Goal: Task Accomplishment & Management: Complete application form

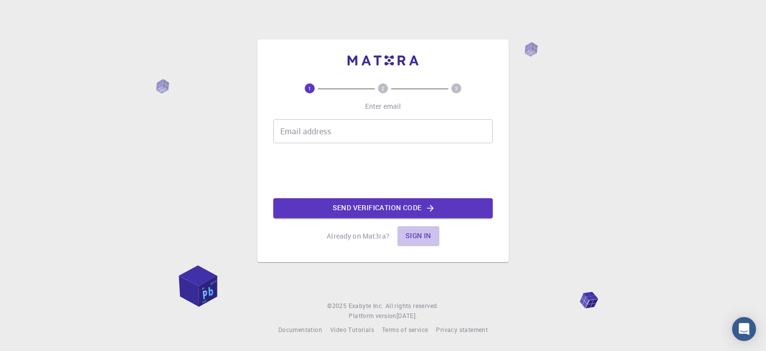
click at [420, 237] on button "Sign in" at bounding box center [418, 236] width 42 height 20
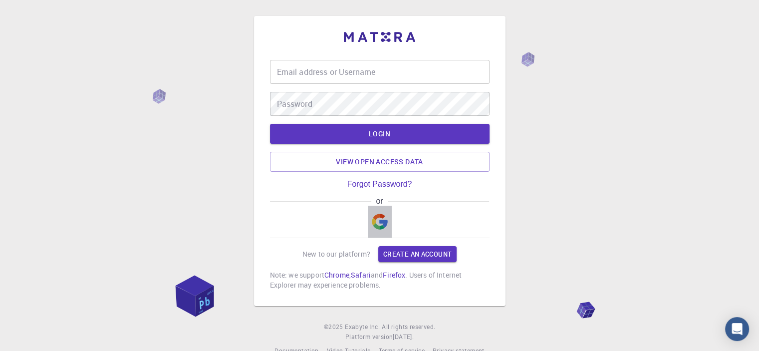
click at [380, 217] on img "button" at bounding box center [380, 221] width 16 height 16
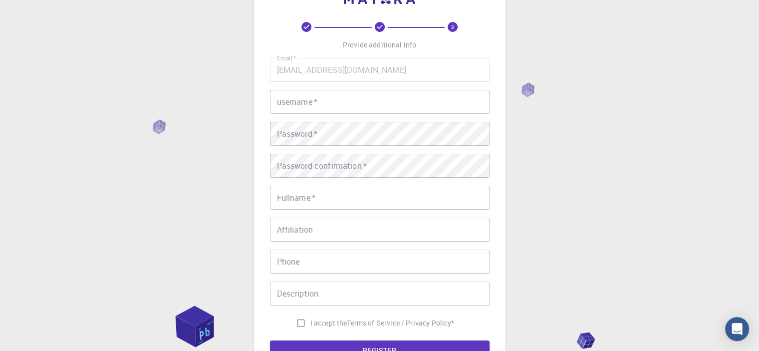
scroll to position [7, 0]
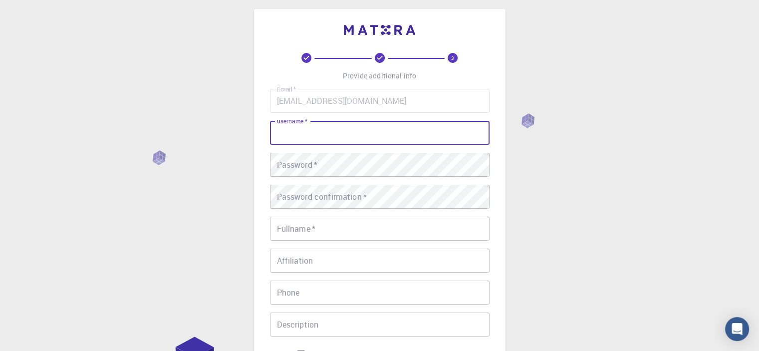
click at [311, 128] on input "username   *" at bounding box center [379, 133] width 219 height 24
type input "[PERSON_NAME]"
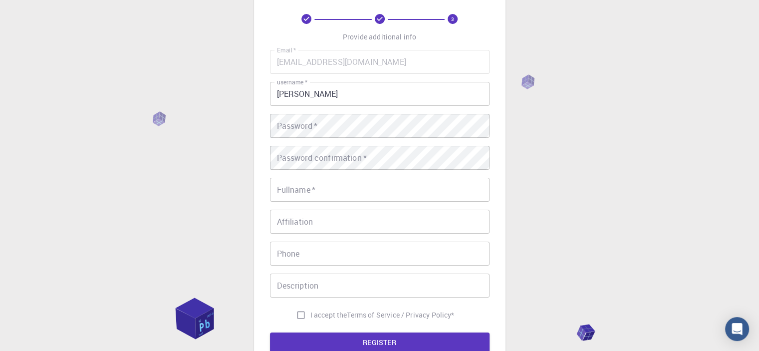
scroll to position [157, 0]
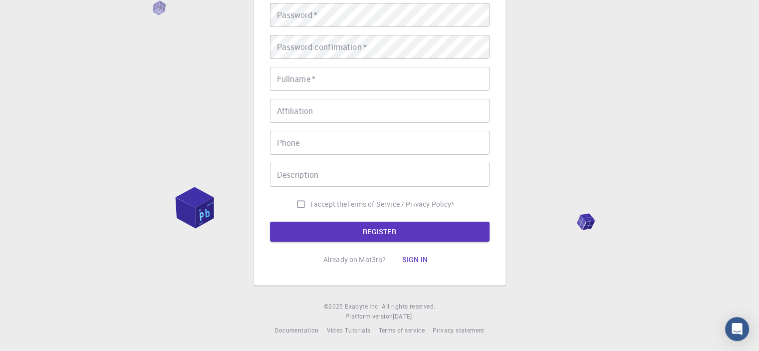
click at [334, 201] on span "I accept the" at bounding box center [328, 204] width 37 height 10
click at [310, 201] on input "I accept the Terms of Service / Privacy Policy *" at bounding box center [300, 203] width 19 height 19
checkbox input "true"
click at [389, 228] on button "REGISTER" at bounding box center [379, 231] width 219 height 20
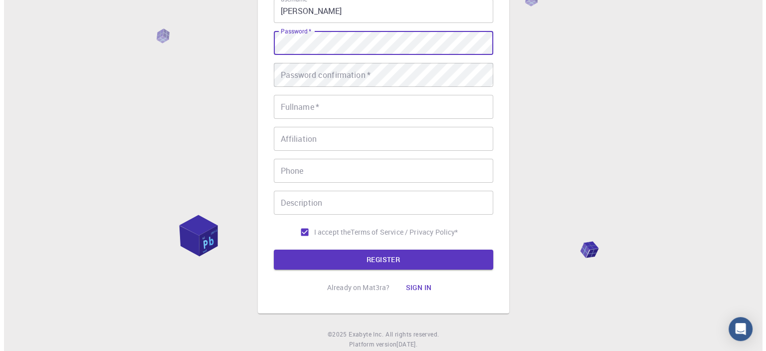
scroll to position [0, 0]
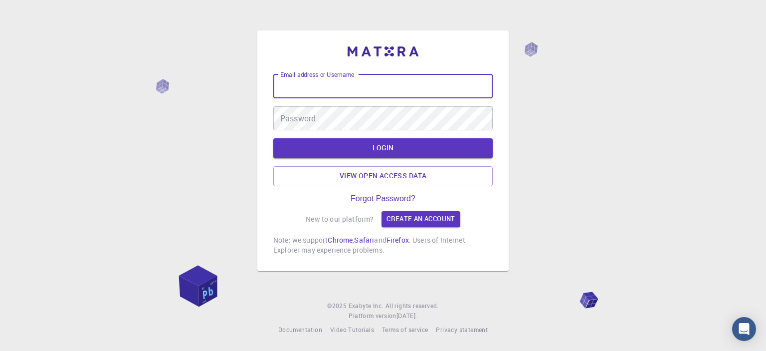
click at [363, 84] on input "Email address or Username" at bounding box center [382, 86] width 219 height 24
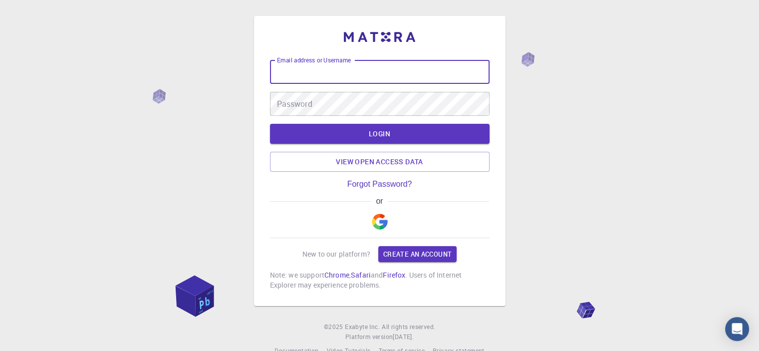
click at [377, 222] on img "button" at bounding box center [380, 221] width 16 height 16
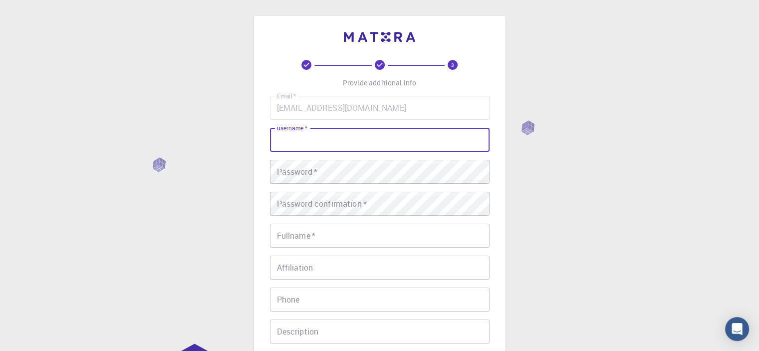
click at [315, 148] on input "username   *" at bounding box center [379, 140] width 219 height 24
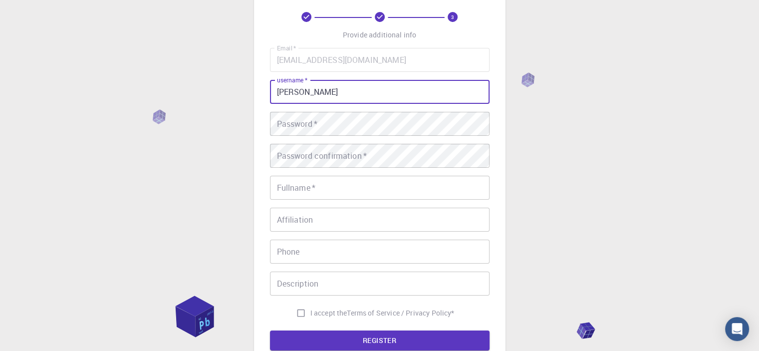
scroll to position [50, 0]
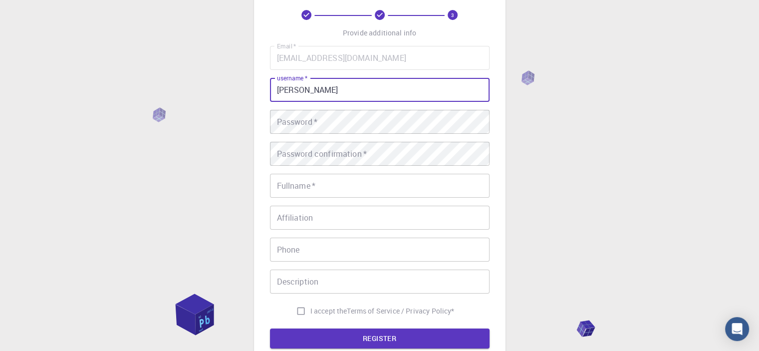
type input "zola js"
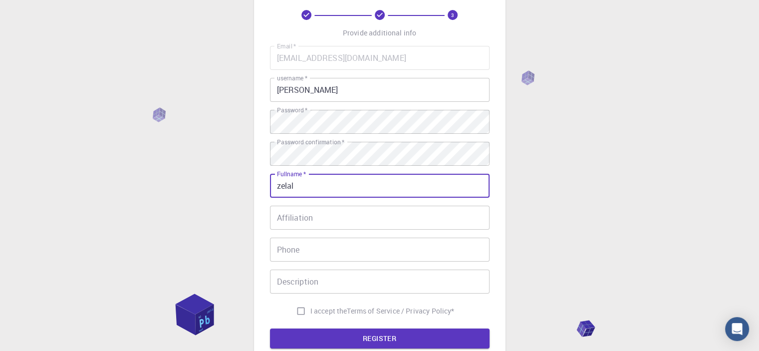
type input "Zelalem Gemechu Neko"
type input "0921664533"
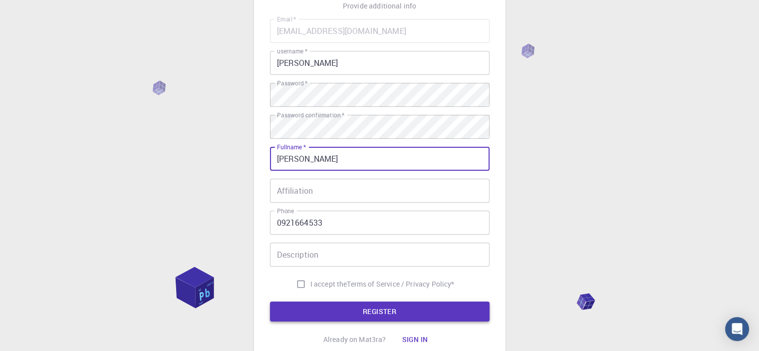
scroll to position [150, 0]
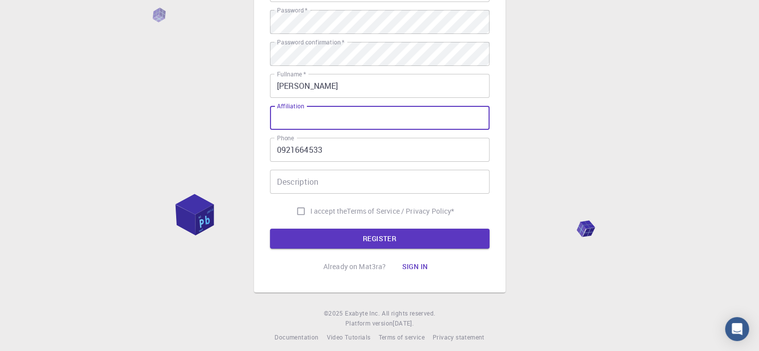
click at [321, 109] on input "Affiliation" at bounding box center [379, 118] width 219 height 24
click at [322, 185] on input "Description" at bounding box center [379, 182] width 219 height 24
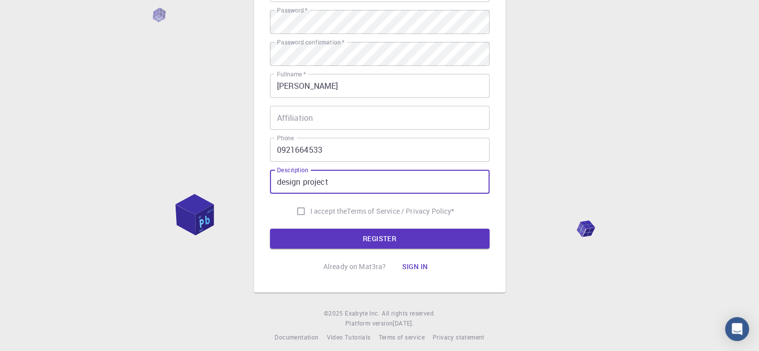
type input "design project"
click at [321, 116] on input "Affiliation" at bounding box center [379, 118] width 219 height 24
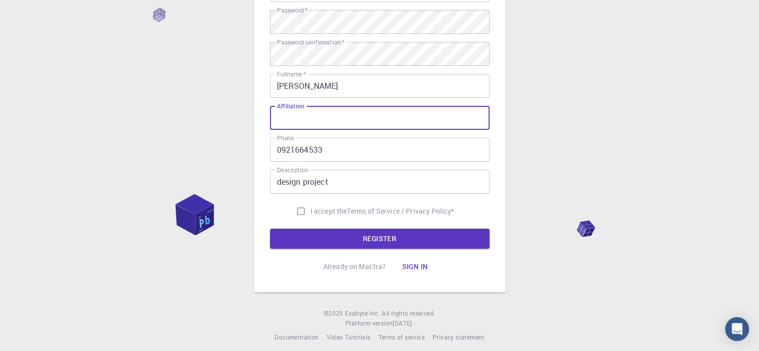
drag, startPoint x: 290, startPoint y: 104, endPoint x: 281, endPoint y: 112, distance: 12.4
click at [281, 112] on input "Affiliation" at bounding box center [379, 118] width 219 height 24
click at [301, 209] on input "I accept the Terms of Service / Privacy Policy *" at bounding box center [300, 210] width 19 height 19
checkbox input "true"
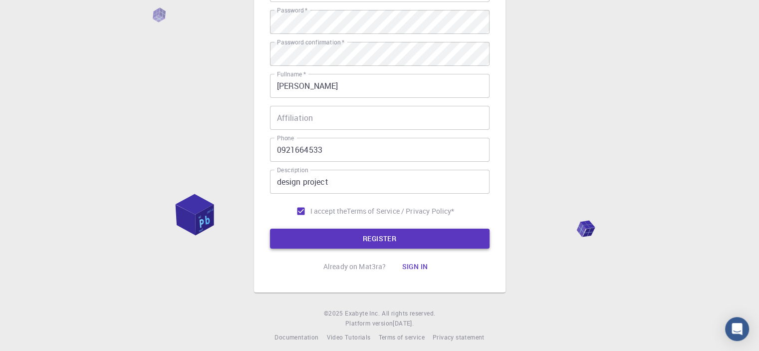
click at [379, 234] on button "REGISTER" at bounding box center [379, 238] width 219 height 20
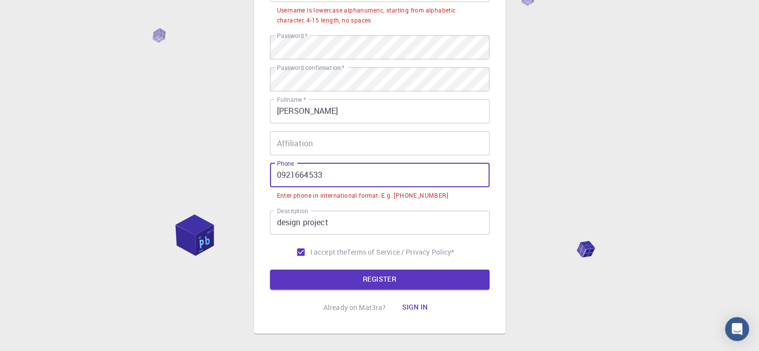
click at [329, 177] on input "0921664533" at bounding box center [379, 175] width 219 height 24
drag, startPoint x: 282, startPoint y: 177, endPoint x: 266, endPoint y: 175, distance: 16.0
click at [266, 175] on div "3 Provide additional info Email   * jaspergroup167@gmail.com Email   * username…" at bounding box center [379, 99] width 251 height 467
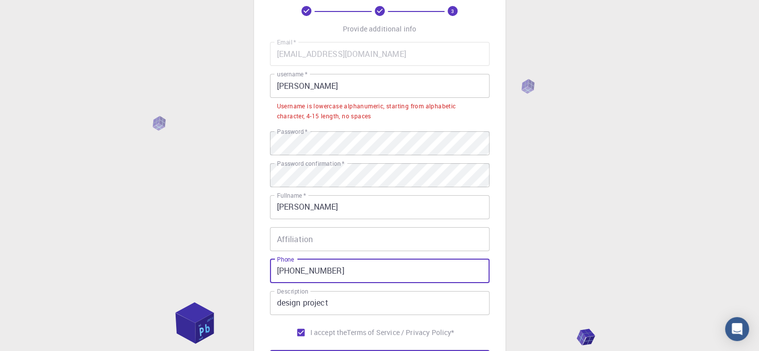
scroll to position [50, 0]
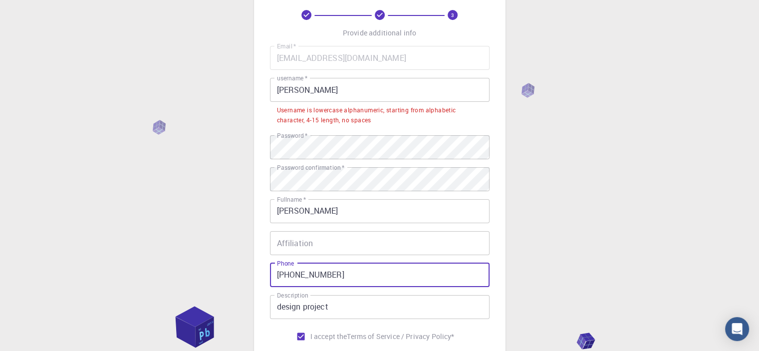
type input "+251921664533"
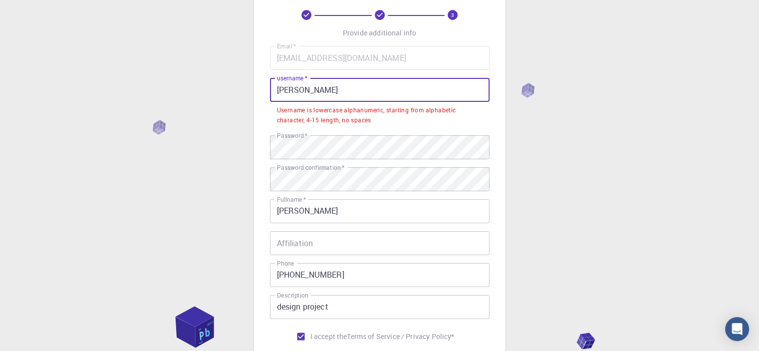
drag, startPoint x: 322, startPoint y: 90, endPoint x: 292, endPoint y: 90, distance: 29.9
click at [292, 90] on input "zola js" at bounding box center [379, 90] width 219 height 24
click at [302, 92] on input "zola js" at bounding box center [379, 90] width 219 height 24
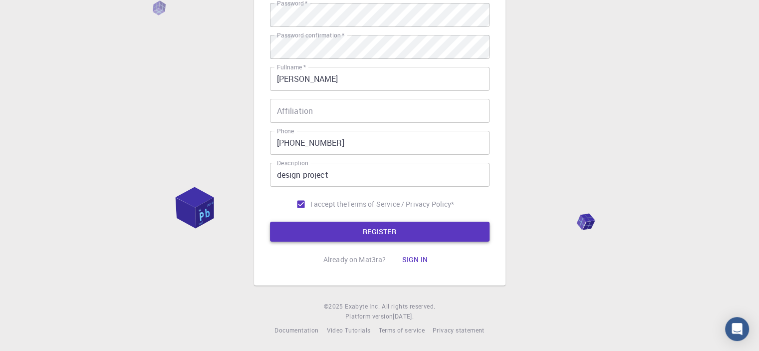
type input "zola js A345"
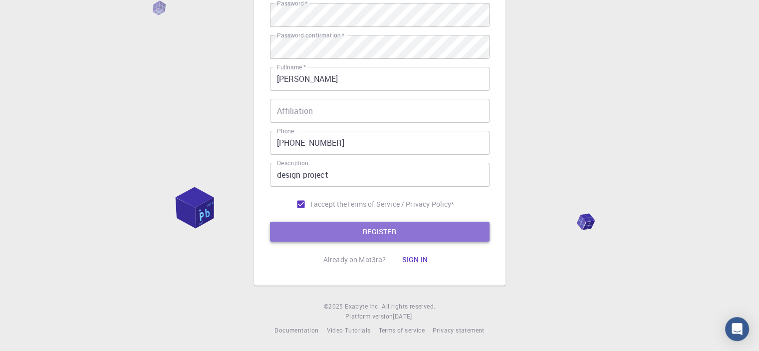
click at [371, 227] on button "REGISTER" at bounding box center [379, 231] width 219 height 20
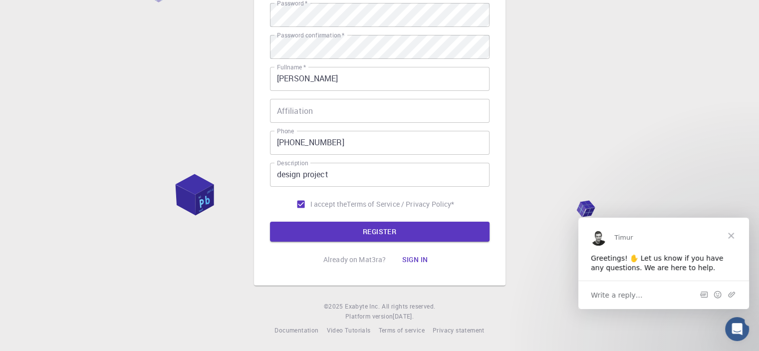
scroll to position [0, 0]
click at [614, 296] on span "Write a reply…" at bounding box center [616, 294] width 52 height 13
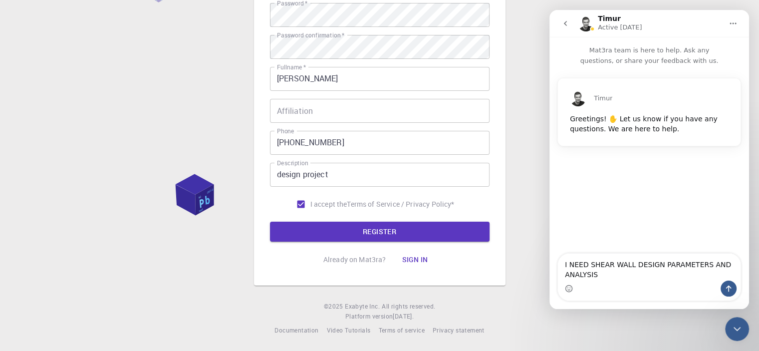
type textarea "I NEED SHEAR WALL DESIGN PARAMETERS AND ANALYSIS"
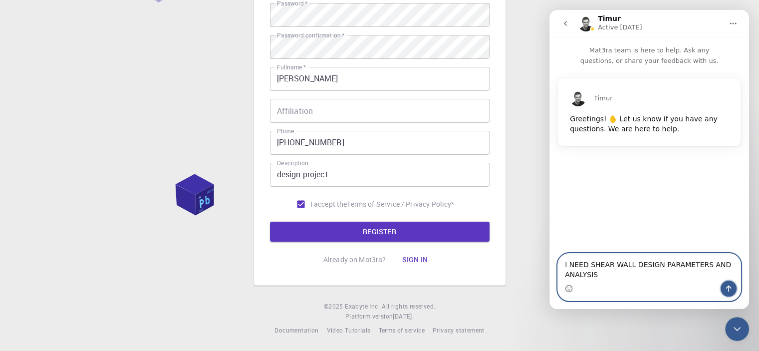
click at [728, 289] on icon "Send a message…" at bounding box center [728, 288] width 5 height 6
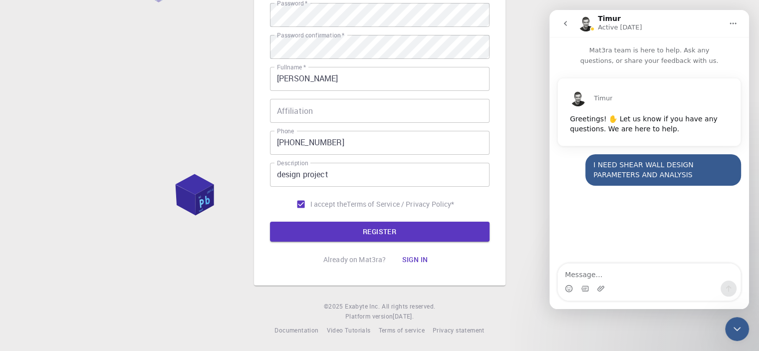
click at [543, 170] on div "3 Provide additional info Email   * jaspergroup167@gmail.com Email   * username…" at bounding box center [379, 84] width 759 height 533
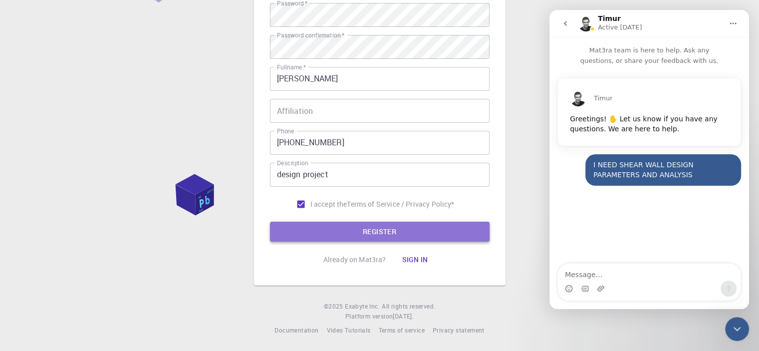
drag, startPoint x: 374, startPoint y: 229, endPoint x: 387, endPoint y: 231, distance: 13.1
click at [377, 230] on button "REGISTER" at bounding box center [379, 231] width 219 height 20
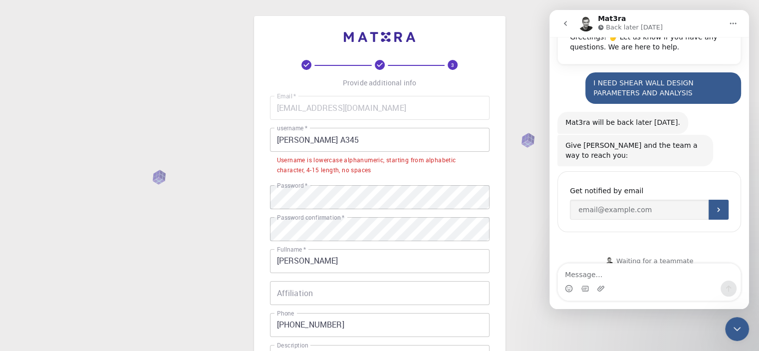
scroll to position [83, 0]
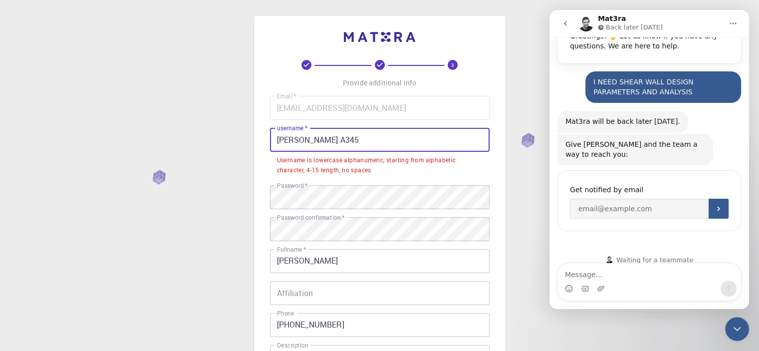
drag, startPoint x: 352, startPoint y: 138, endPoint x: 339, endPoint y: 137, distance: 13.5
click at [339, 137] on input "zola js A345" at bounding box center [379, 140] width 219 height 24
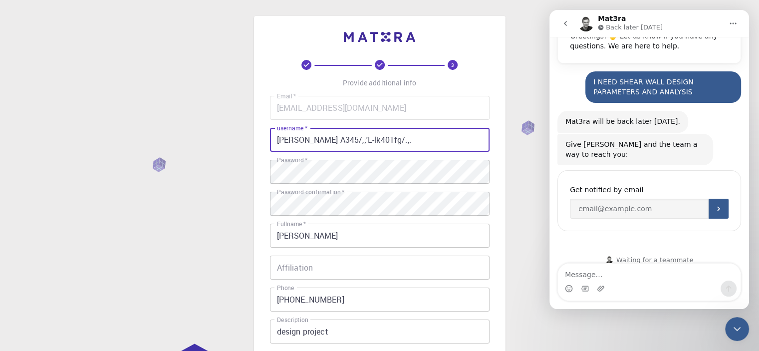
scroll to position [157, 0]
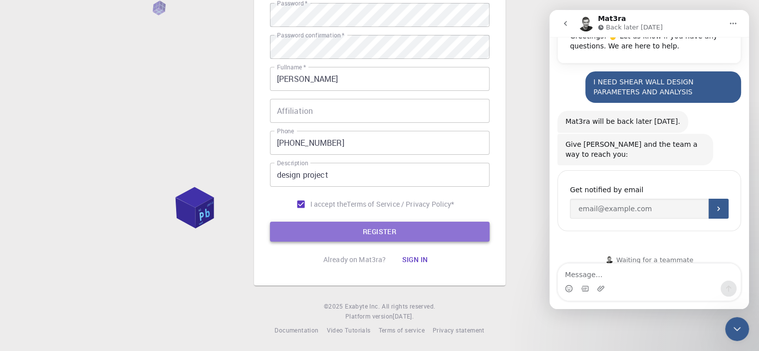
click at [385, 230] on button "REGISTER" at bounding box center [379, 231] width 219 height 20
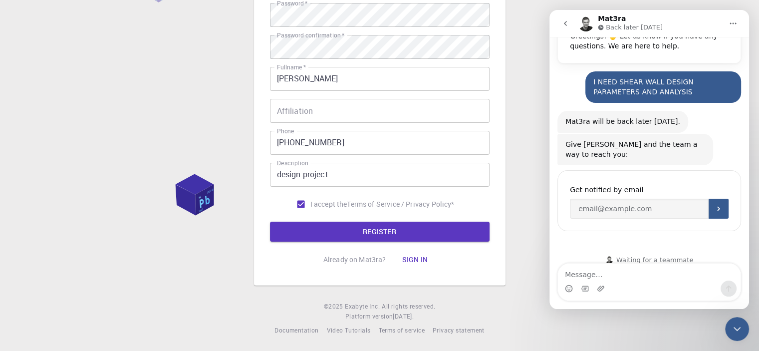
click at [537, 24] on div "3 Provide additional info Email   * jaspergroup167@gmail.com Email   * username…" at bounding box center [379, 84] width 759 height 533
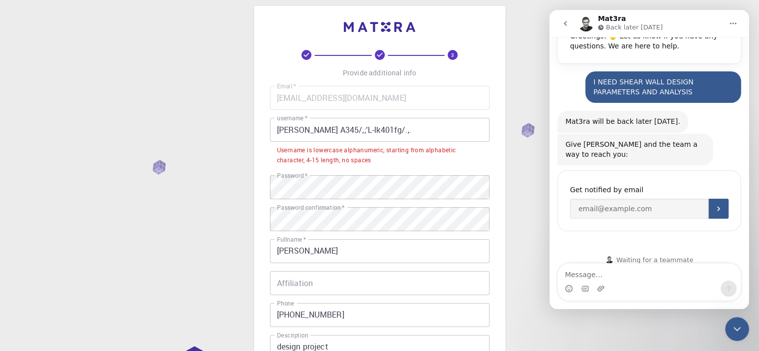
scroll to position [0, 0]
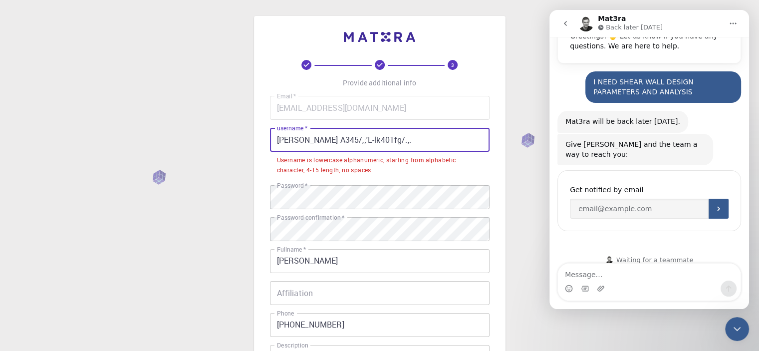
drag, startPoint x: 393, startPoint y: 139, endPoint x: 236, endPoint y: 137, distance: 156.6
click at [236, 137] on div "3 Provide additional info Email   * jaspergroup167@gmail.com Email   * username…" at bounding box center [379, 266] width 759 height 533
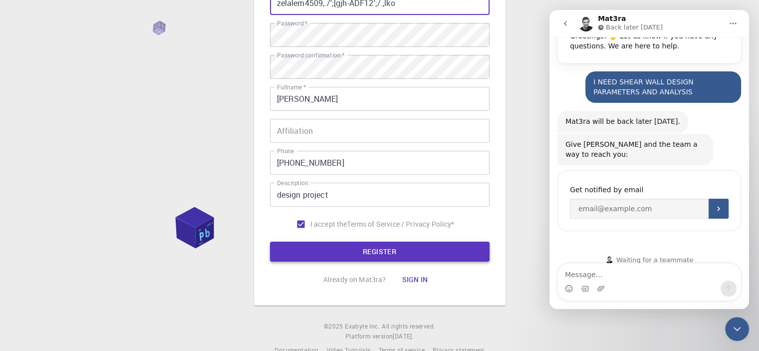
scroll to position [150, 0]
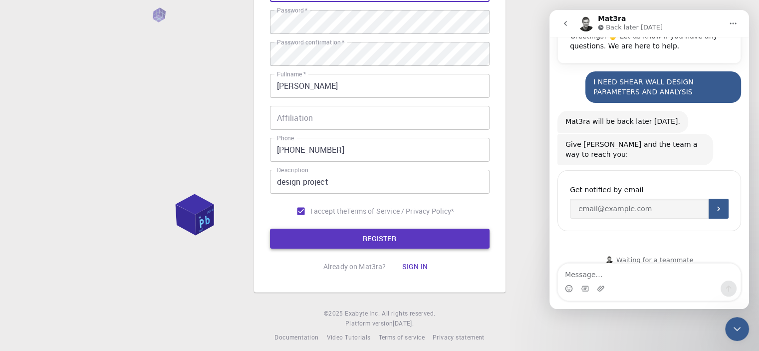
click at [379, 234] on button "REGISTER" at bounding box center [379, 238] width 219 height 20
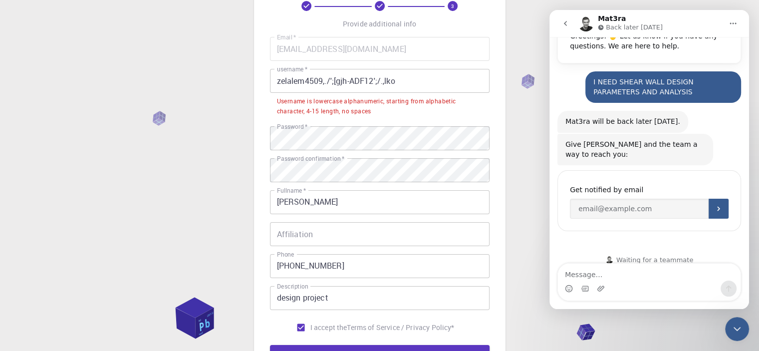
scroll to position [50, 0]
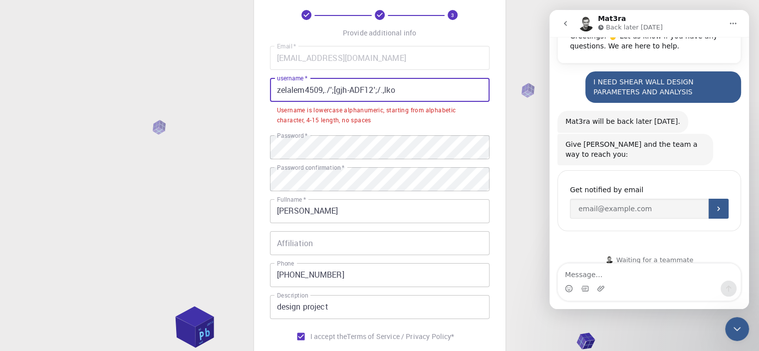
click at [305, 89] on input "zelalem4509,./';[gjh-ADF12';/.,lko" at bounding box center [379, 90] width 219 height 24
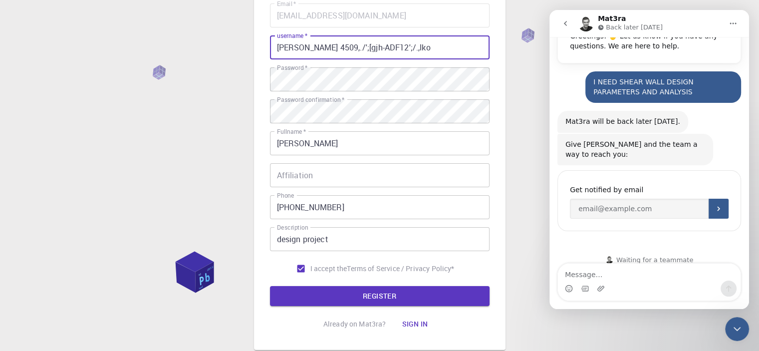
scroll to position [150, 0]
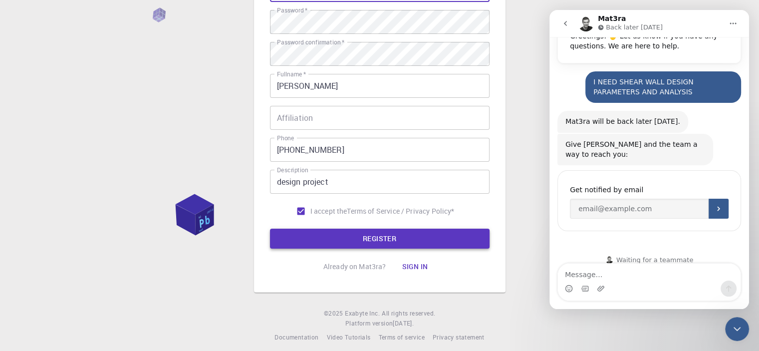
click at [369, 237] on button "REGISTER" at bounding box center [379, 238] width 219 height 20
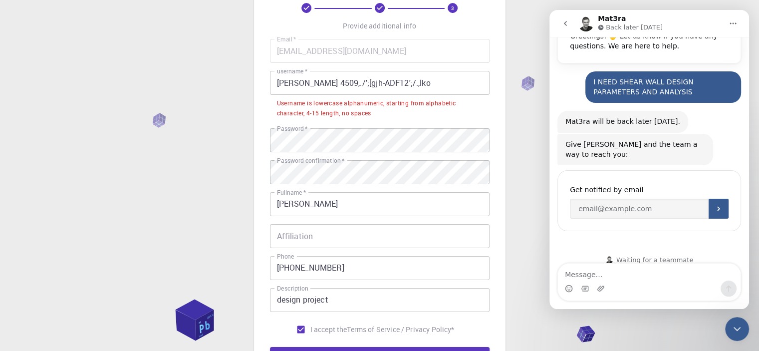
scroll to position [50, 0]
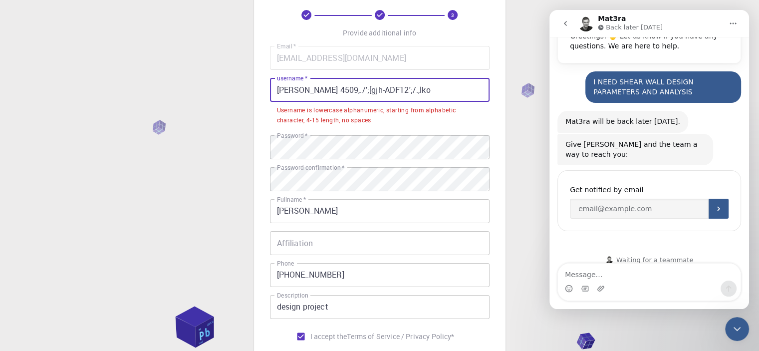
drag, startPoint x: 422, startPoint y: 93, endPoint x: 241, endPoint y: 94, distance: 180.5
click at [241, 94] on div "3 Provide additional info Email   * jaspergroup167@gmail.com Email   * username…" at bounding box center [379, 216] width 759 height 533
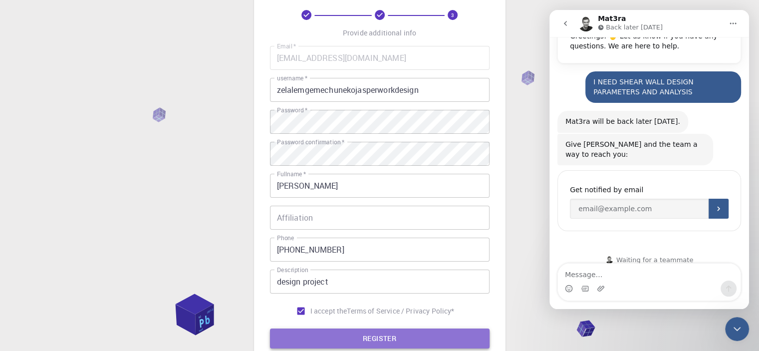
click at [382, 338] on button "REGISTER" at bounding box center [379, 338] width 219 height 20
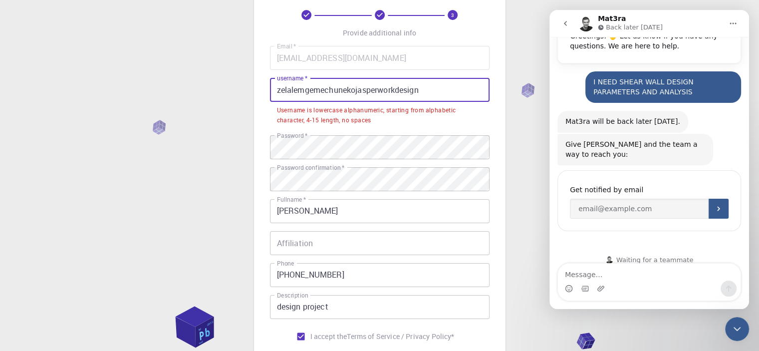
drag, startPoint x: 425, startPoint y: 91, endPoint x: 357, endPoint y: 89, distance: 68.3
click at [357, 89] on input "zelalemgemechunekojasperworkdesign" at bounding box center [379, 90] width 219 height 24
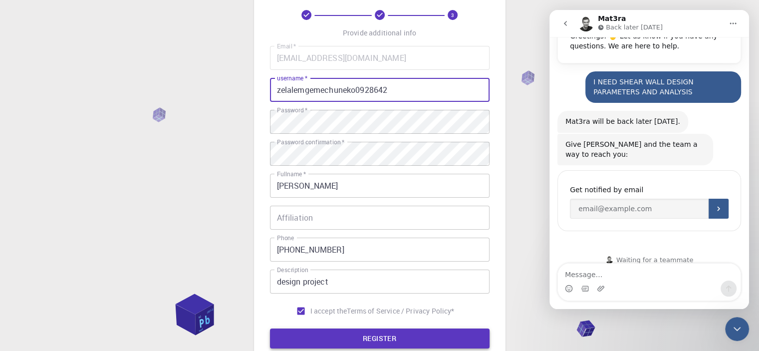
click at [386, 337] on button "REGISTER" at bounding box center [379, 338] width 219 height 20
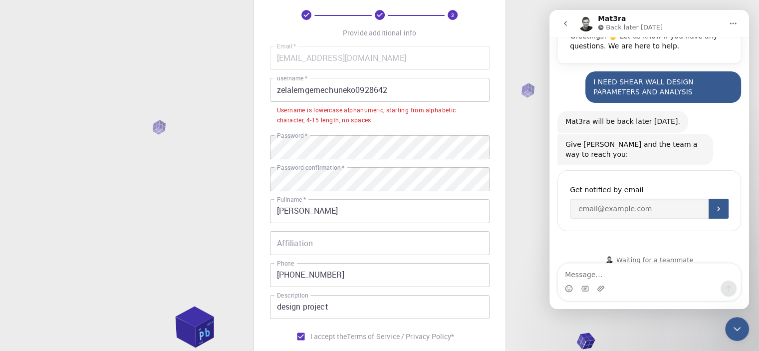
click at [390, 93] on input "zelalemgemechuneko0928642" at bounding box center [379, 90] width 219 height 24
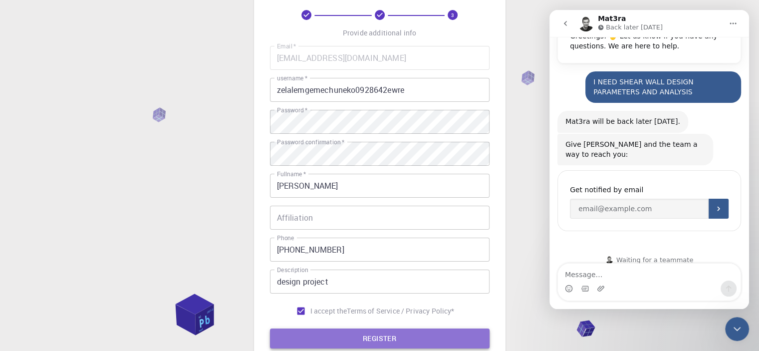
click at [388, 337] on button "REGISTER" at bounding box center [379, 338] width 219 height 20
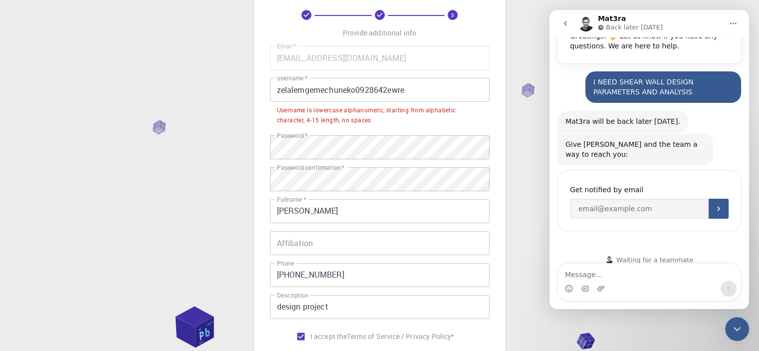
click at [293, 92] on input "zelalemgemechuneko0928642ewre" at bounding box center [379, 90] width 219 height 24
drag, startPoint x: 276, startPoint y: 90, endPoint x: 444, endPoint y: 89, distance: 168.1
click at [453, 91] on input "zelalemgemechuneko0928642ewre" at bounding box center [379, 90] width 219 height 24
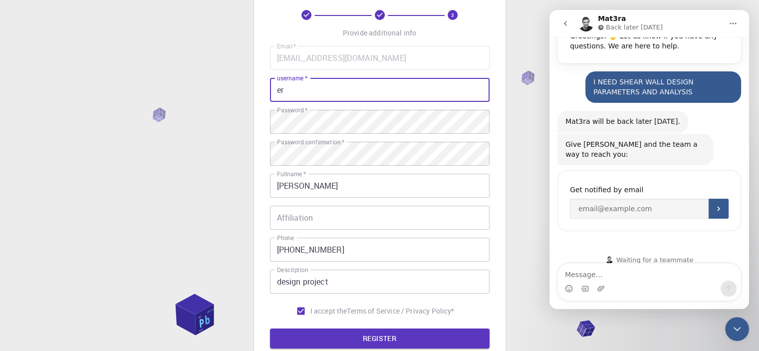
type input "e"
click at [379, 341] on button "REGISTER" at bounding box center [379, 338] width 219 height 20
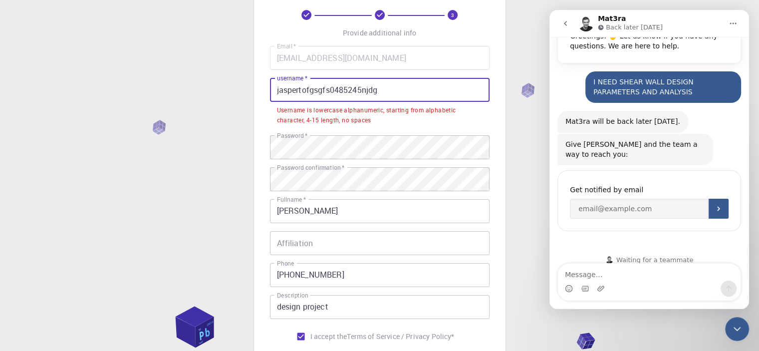
drag, startPoint x: 381, startPoint y: 92, endPoint x: 265, endPoint y: 94, distance: 116.7
click at [265, 94] on div "3 Provide additional info Email   * jaspergroup167@gmail.com Email   * username…" at bounding box center [379, 191] width 251 height 451
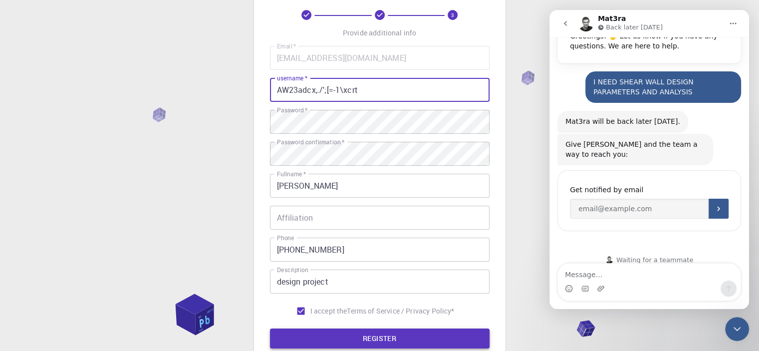
type input "AW23adcx,./';[=-1\xcrt"
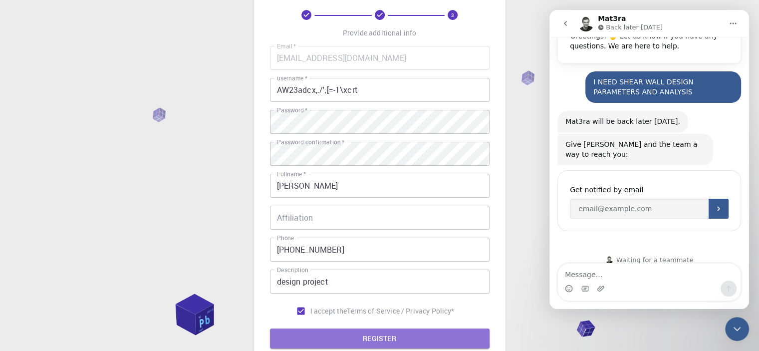
drag, startPoint x: 380, startPoint y: 336, endPoint x: 366, endPoint y: 317, distance: 23.2
click at [380, 337] on button "REGISTER" at bounding box center [379, 338] width 219 height 20
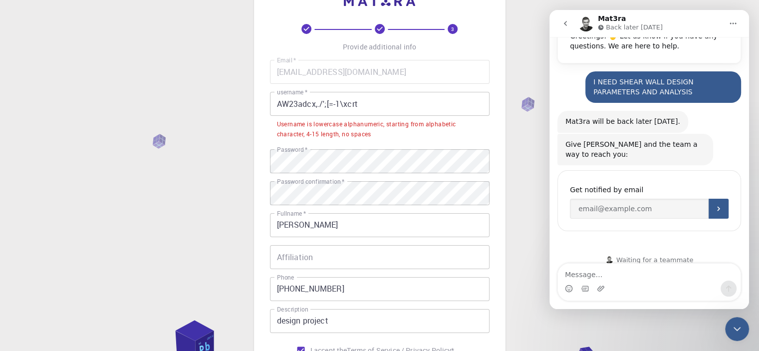
scroll to position [0, 0]
